Goal: Check status

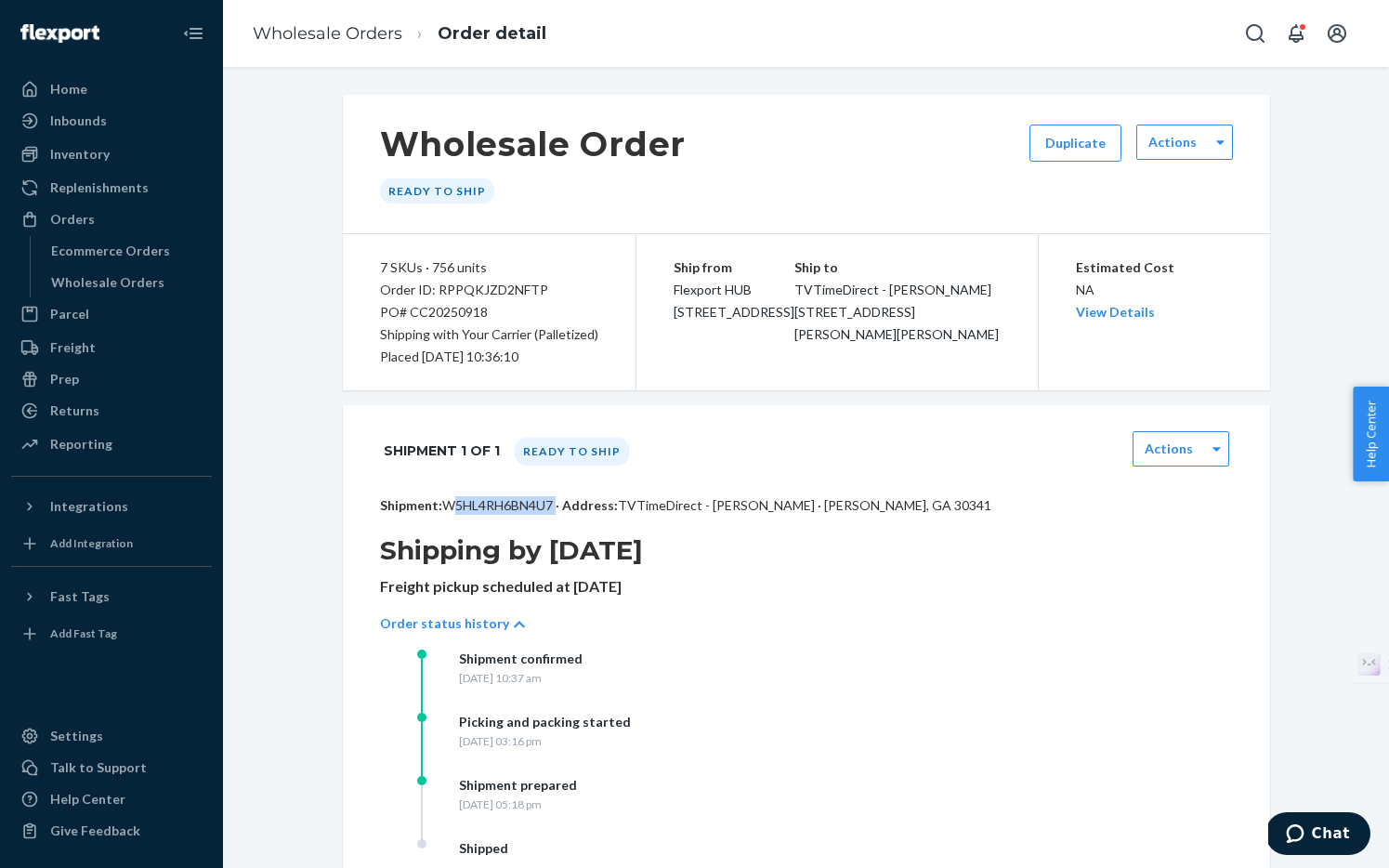
scroll to position [106, 0]
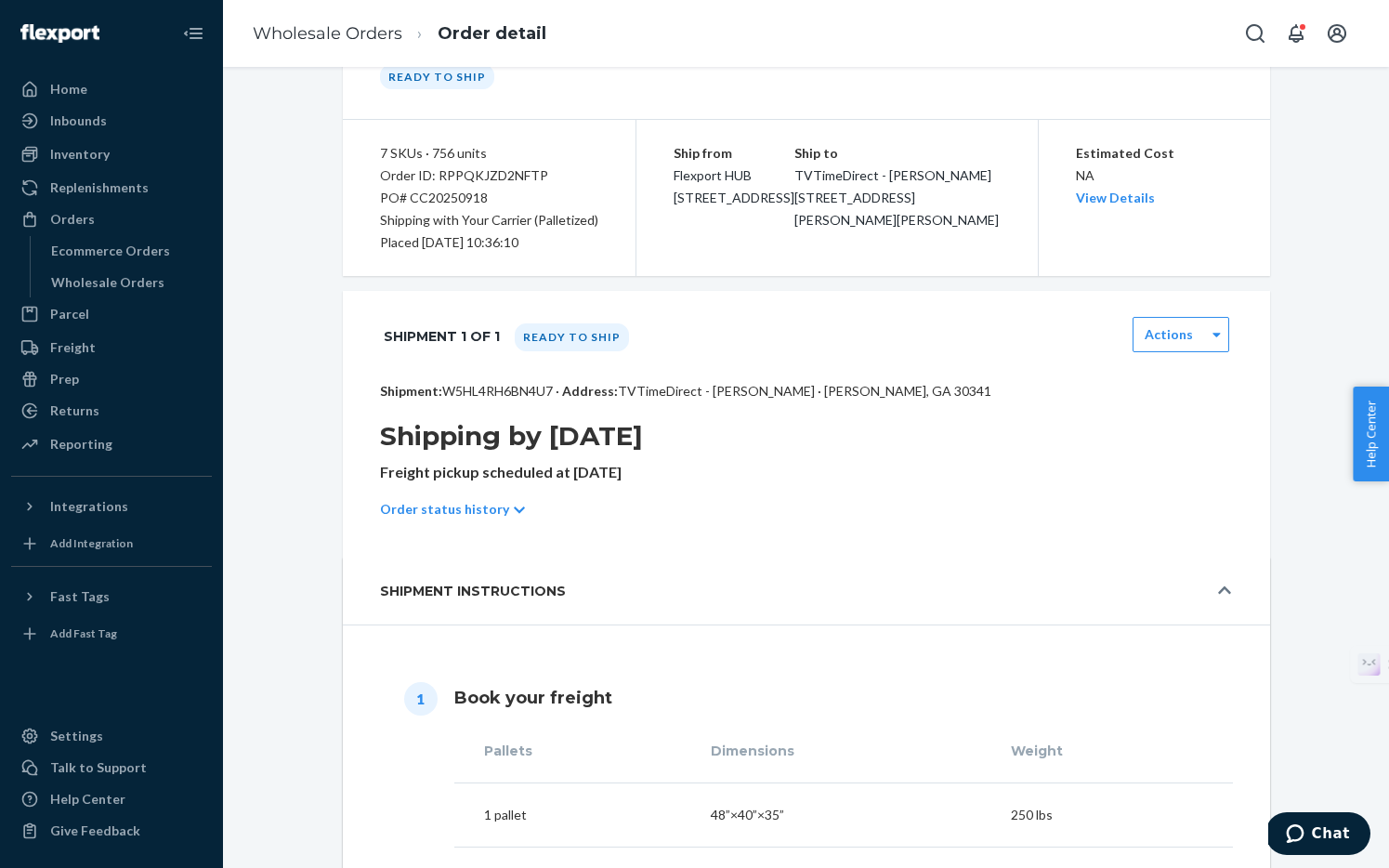
scroll to position [132, 0]
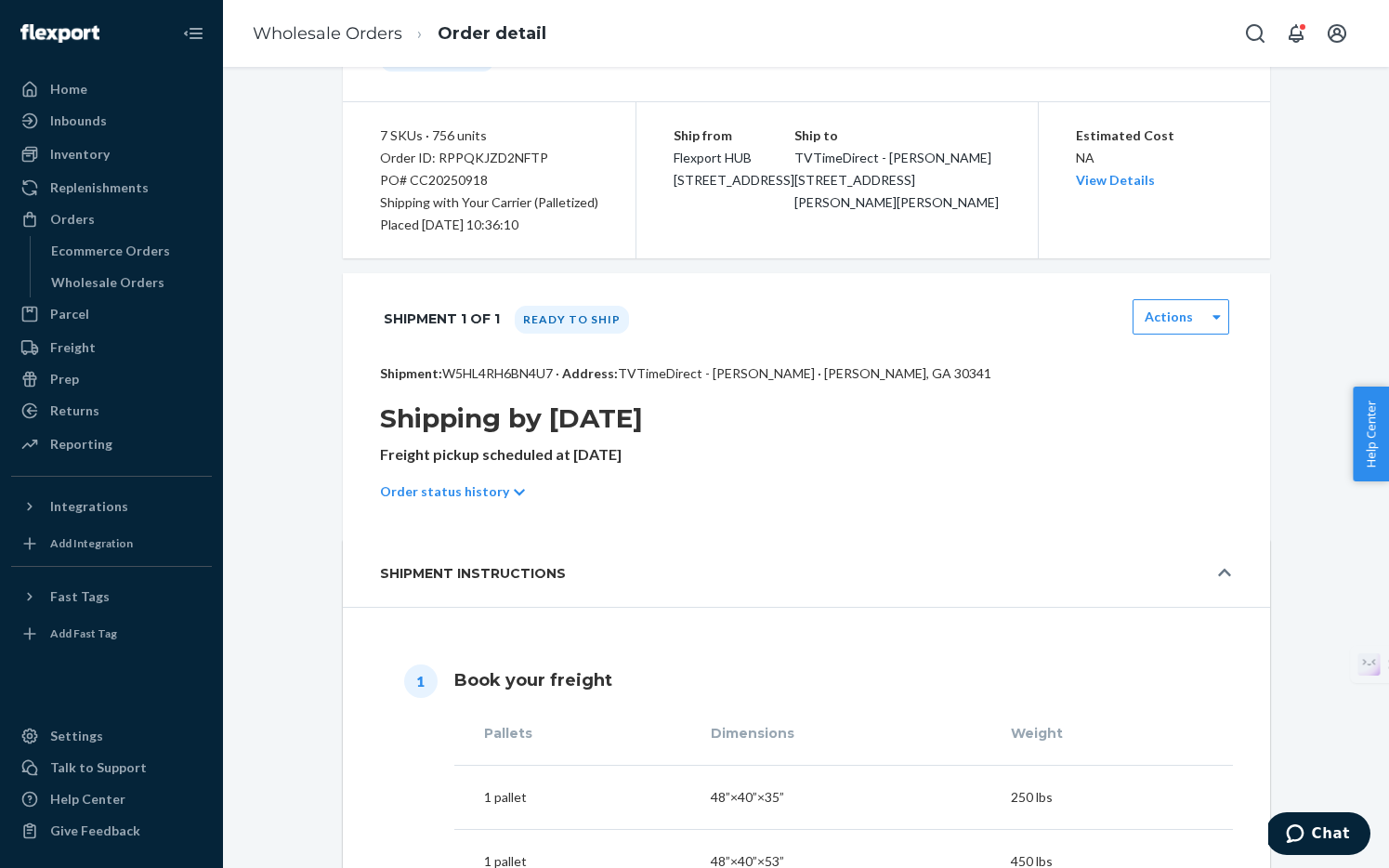
click at [467, 491] on p "Order status history" at bounding box center [444, 491] width 129 height 19
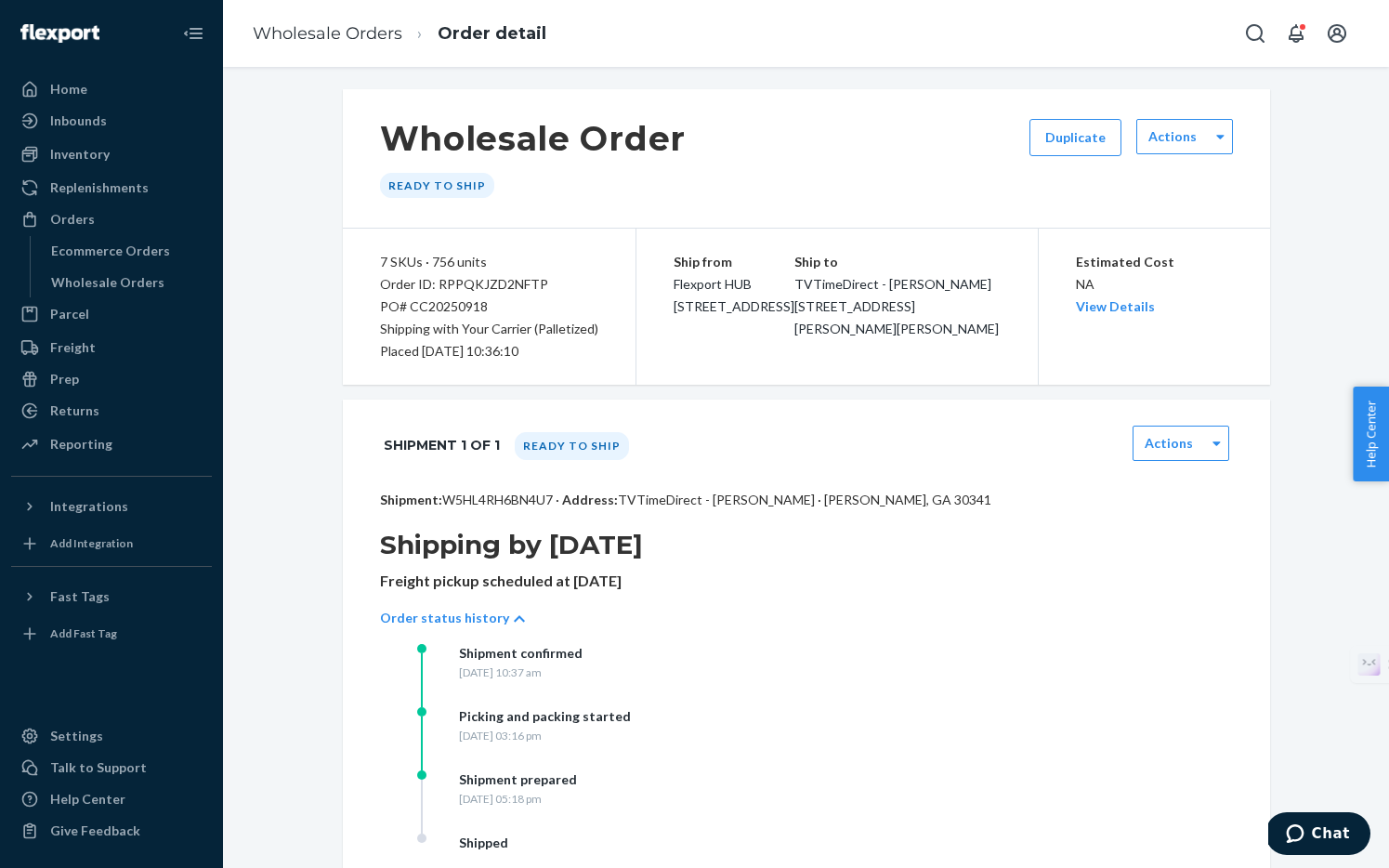
scroll to position [0, 0]
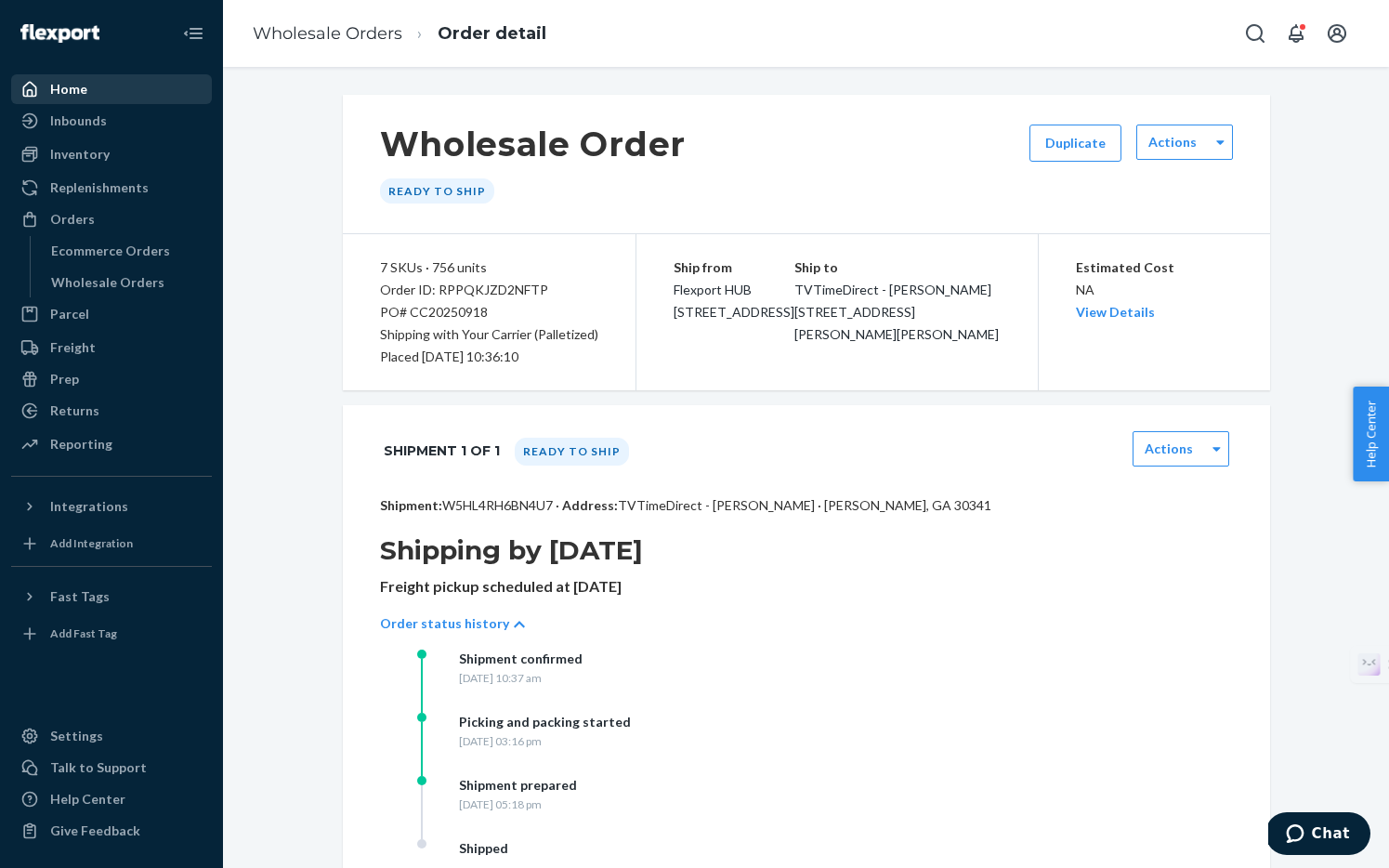
click at [64, 92] on div "Home" at bounding box center [68, 88] width 37 height 19
